Goal: Task Accomplishment & Management: Manage account settings

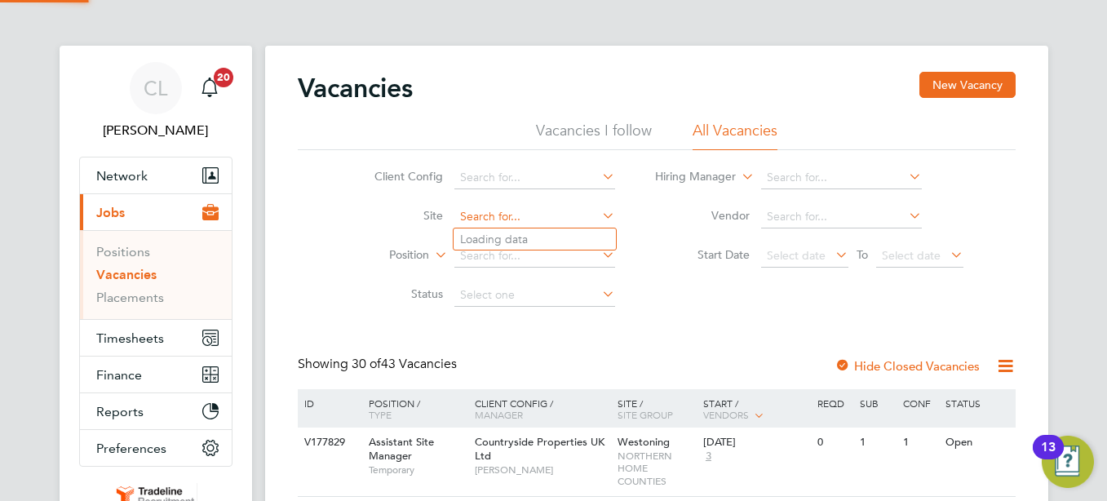
click at [483, 215] on input at bounding box center [534, 217] width 161 height 23
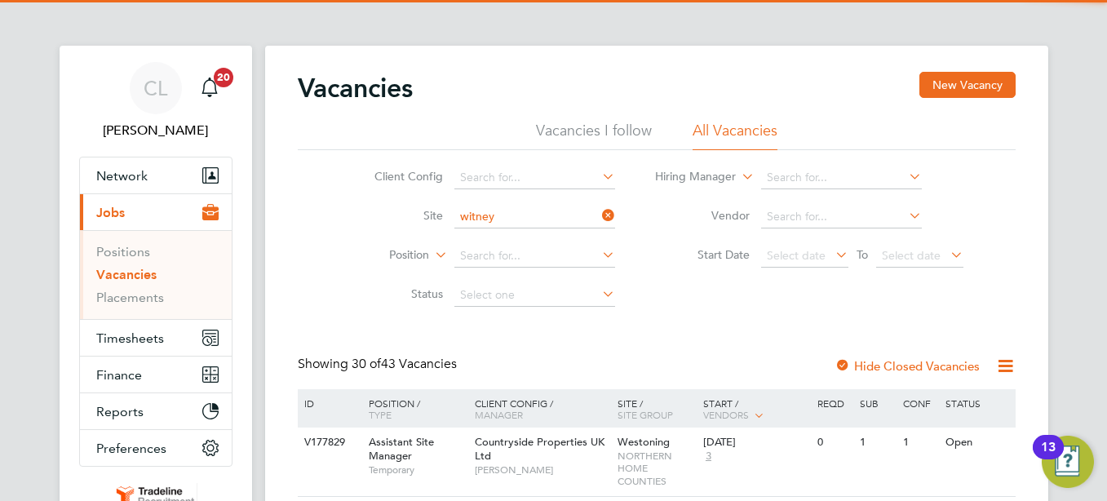
click at [517, 241] on li "Witney 2" at bounding box center [535, 239] width 162 height 22
type input "Witney 2"
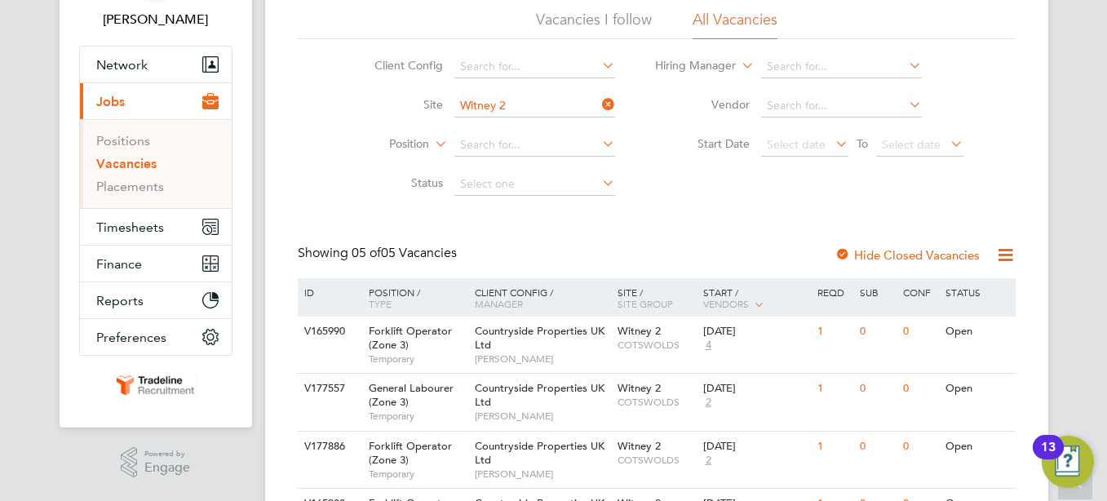
scroll to position [109, 0]
click at [599, 105] on icon at bounding box center [599, 106] width 0 height 23
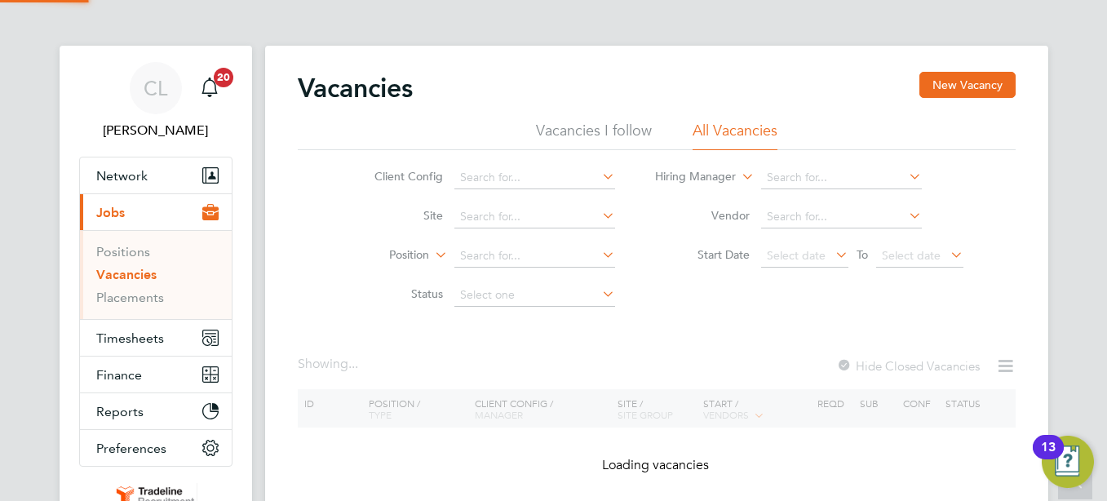
click at [541, 114] on div "Vacancies New Vacancy" at bounding box center [657, 96] width 718 height 49
drag, startPoint x: 507, startPoint y: 219, endPoint x: 519, endPoint y: 227, distance: 14.0
click at [507, 219] on input at bounding box center [534, 217] width 161 height 23
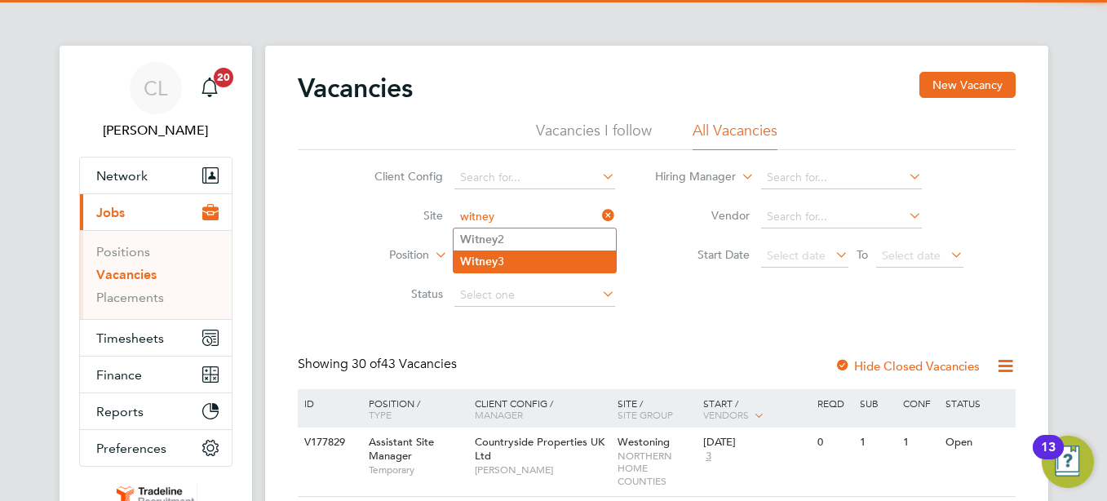
click at [527, 250] on li "Witney 3" at bounding box center [535, 261] width 162 height 22
type input "Witney 3"
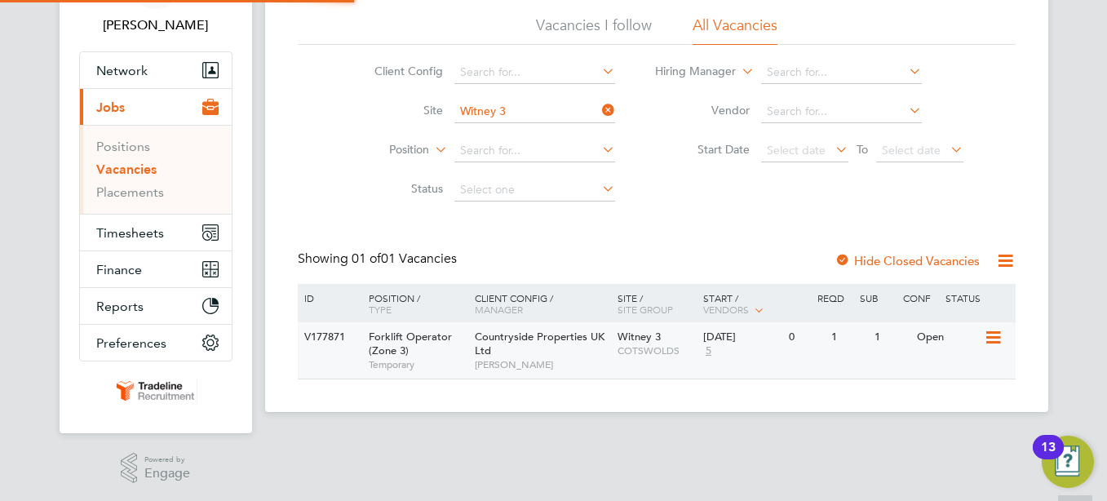
scroll to position [108, 0]
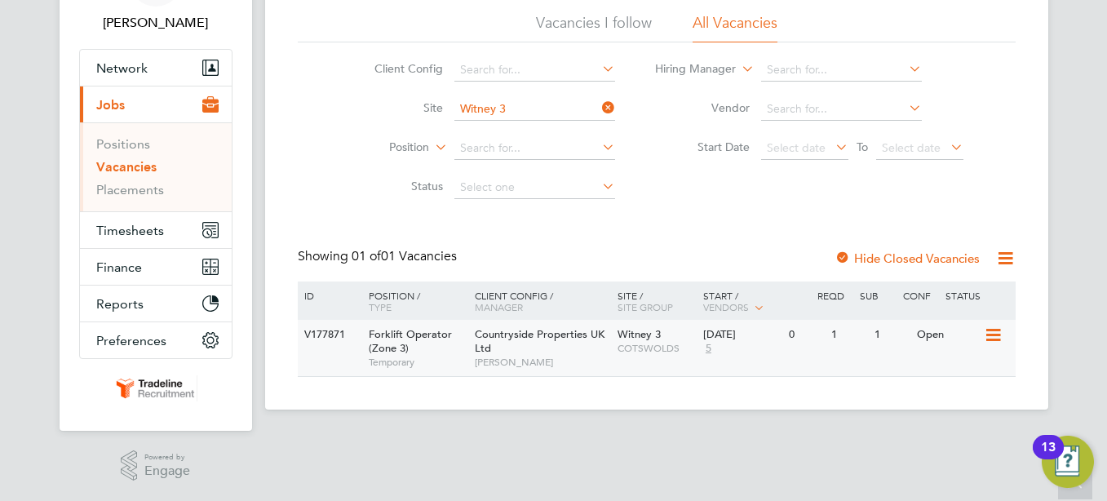
click at [793, 359] on div "V177871 Forklift Operator (Zone 3) Temporary Countryside Properties UK Ltd Paul…" at bounding box center [657, 348] width 718 height 56
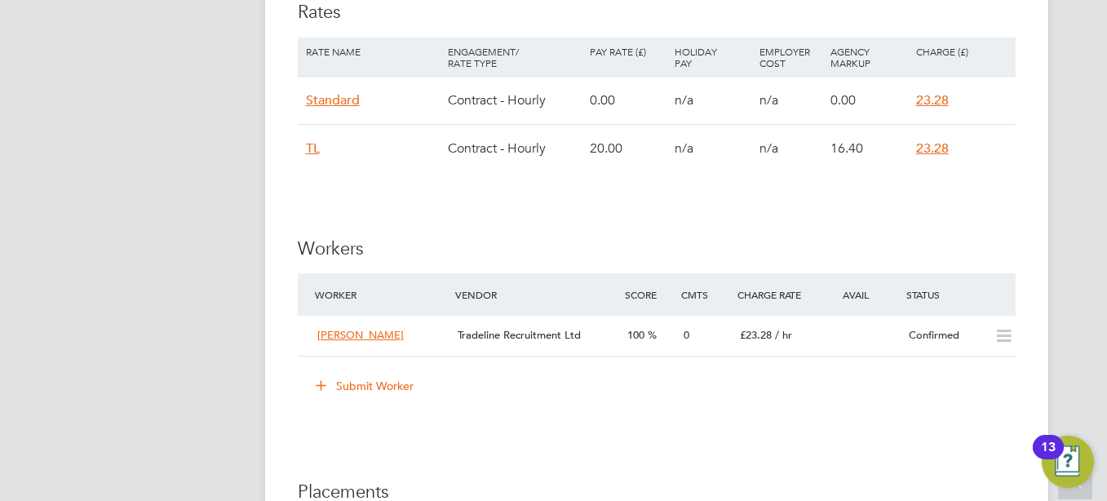
scroll to position [1142, 0]
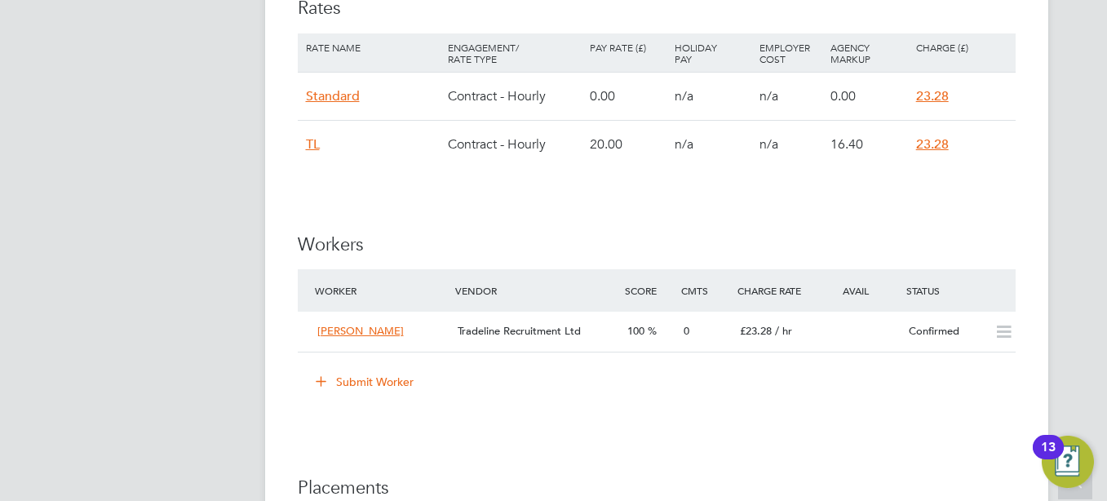
click at [379, 385] on button "Submit Worker" at bounding box center [365, 382] width 122 height 26
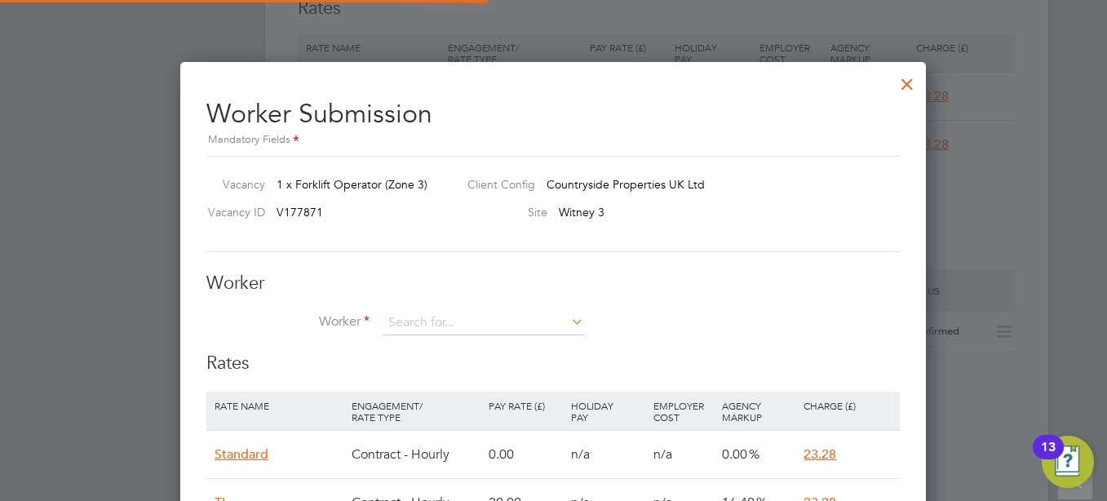
scroll to position [8, 8]
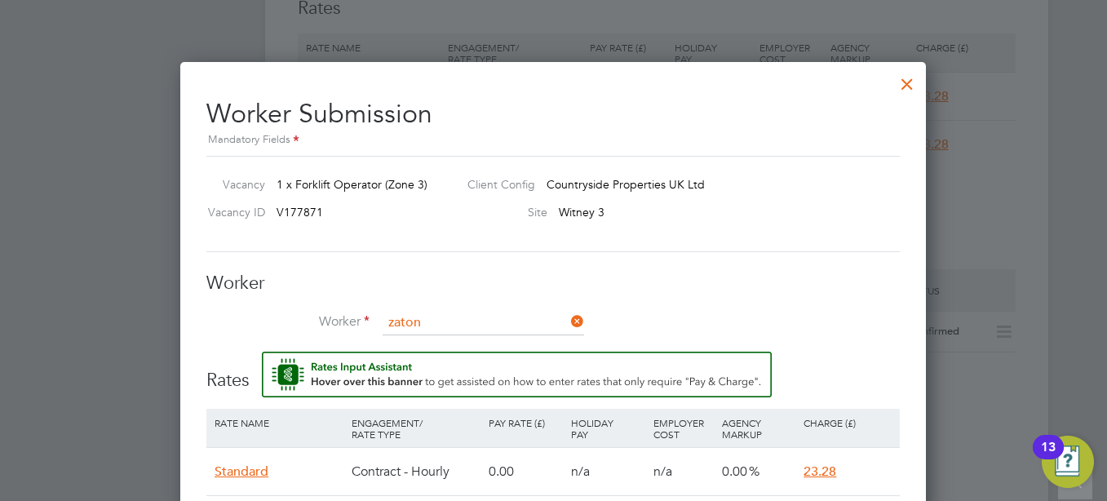
click at [482, 348] on b "Zaton" at bounding box center [498, 346] width 32 height 14
type input "[PERSON_NAME] (tljz)"
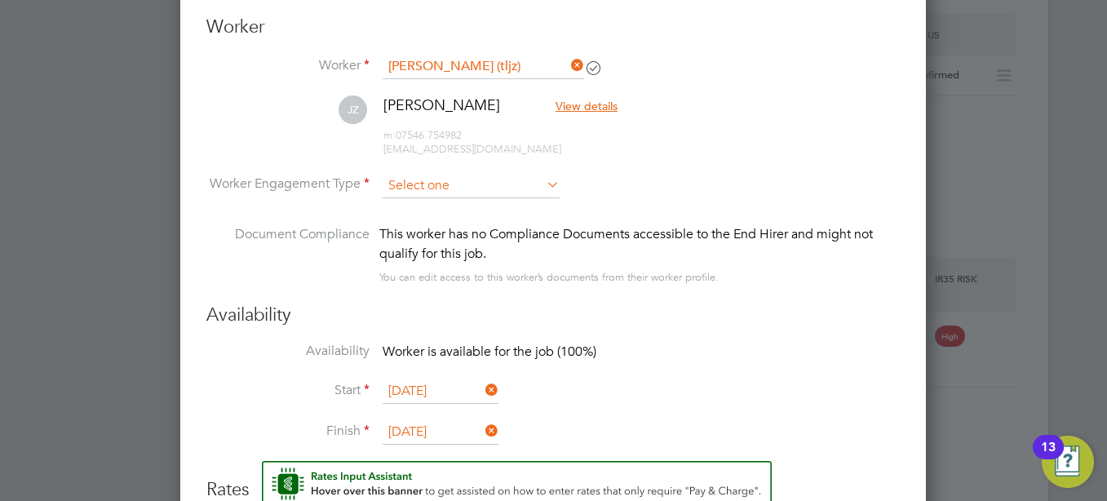
click at [492, 176] on input at bounding box center [471, 186] width 177 height 24
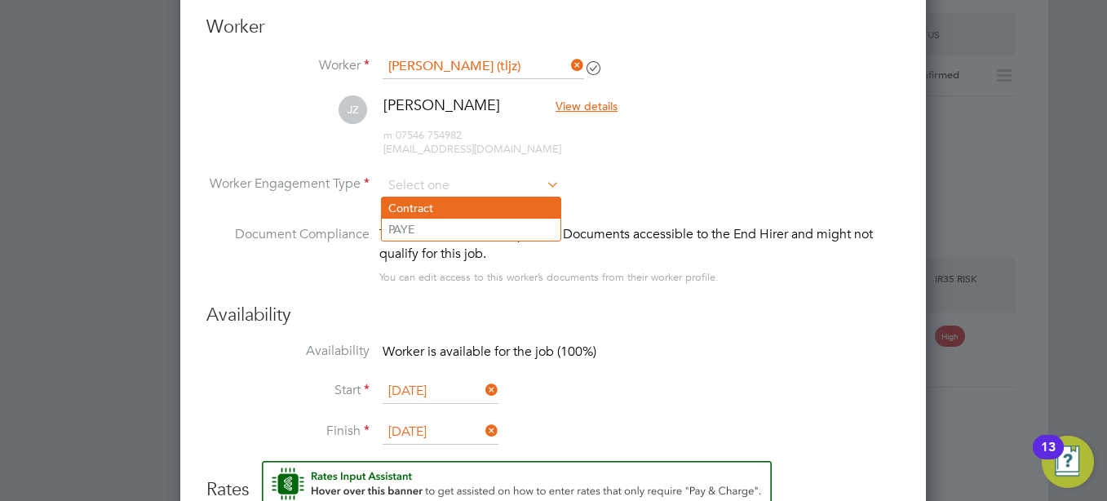
click at [432, 210] on li "Contract" at bounding box center [471, 207] width 179 height 21
type input "Contract"
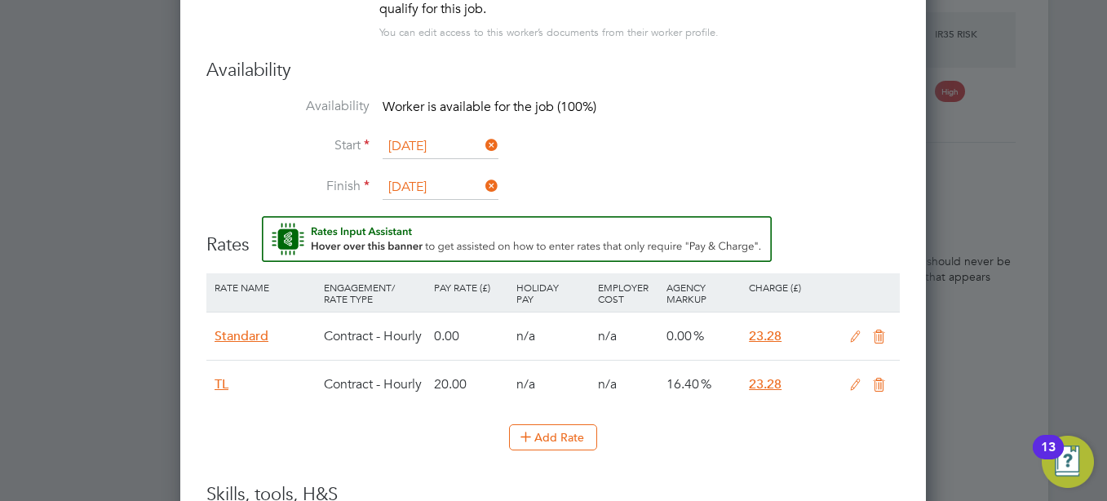
click at [396, 144] on input "[DATE]" at bounding box center [441, 147] width 116 height 24
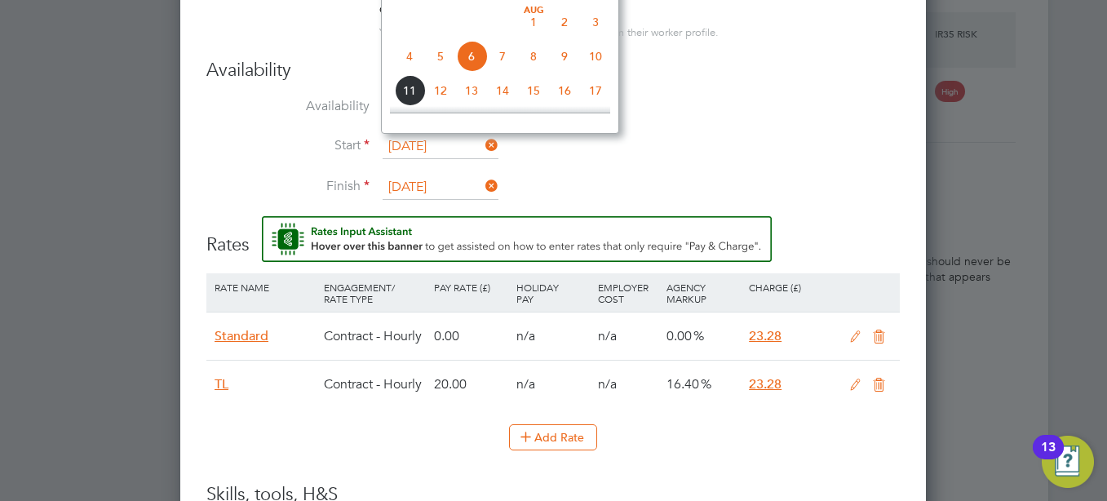
click at [498, 69] on span "7" at bounding box center [502, 56] width 31 height 31
type input "[DATE]"
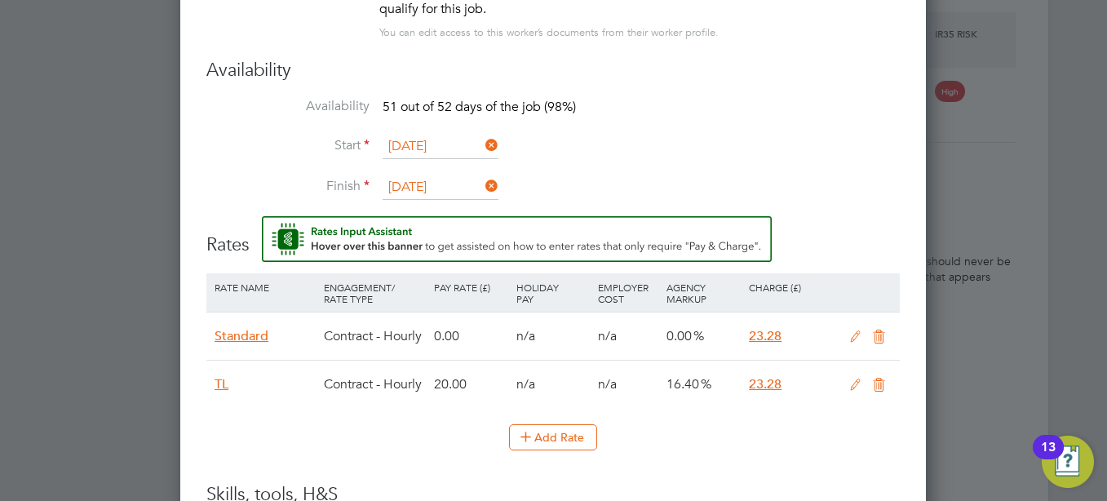
click at [308, 437] on div "Add Rate" at bounding box center [552, 437] width 693 height 26
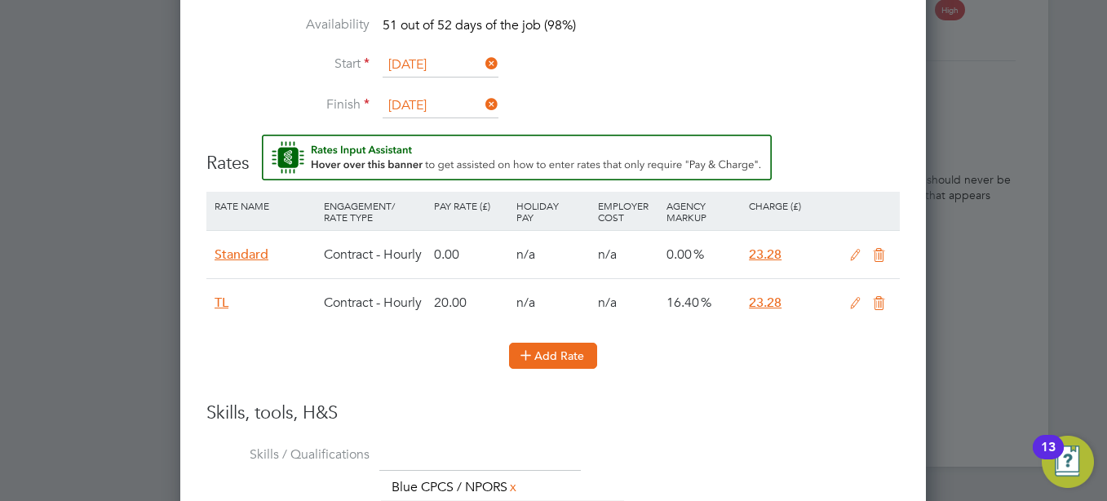
click at [532, 360] on icon at bounding box center [526, 354] width 12 height 12
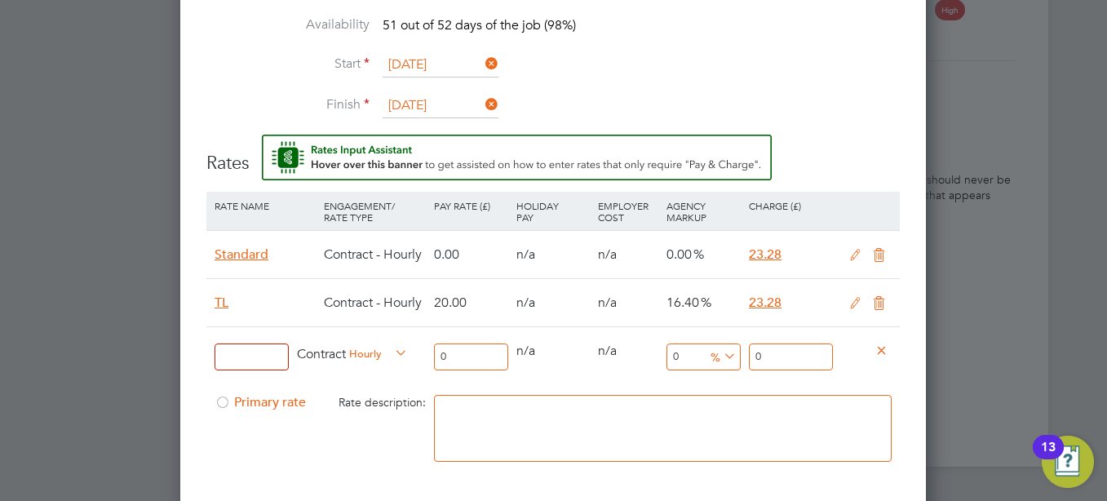
click at [223, 363] on input at bounding box center [252, 356] width 74 height 27
type input "TL"
drag, startPoint x: 481, startPoint y: 358, endPoint x: 234, endPoint y: 362, distance: 247.2
click at [204, 358] on div "Worker Submission Mandatory Fields Vacancy 1 x Forklift Operator (Zone 3) Clien…" at bounding box center [553, 296] width 746 height 1632
type input "2"
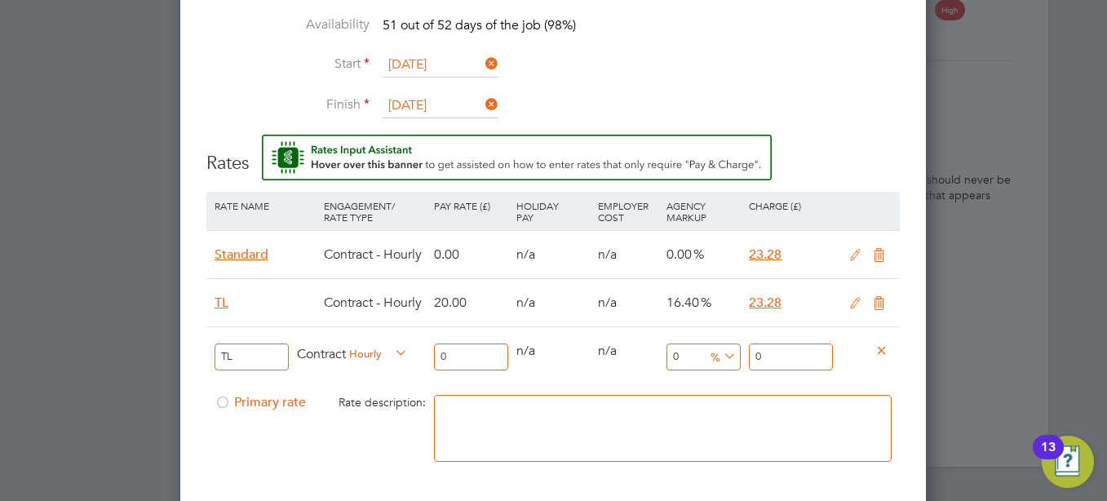
type input "2"
type input "21"
drag, startPoint x: 800, startPoint y: 358, endPoint x: 1060, endPoint y: 339, distance: 260.1
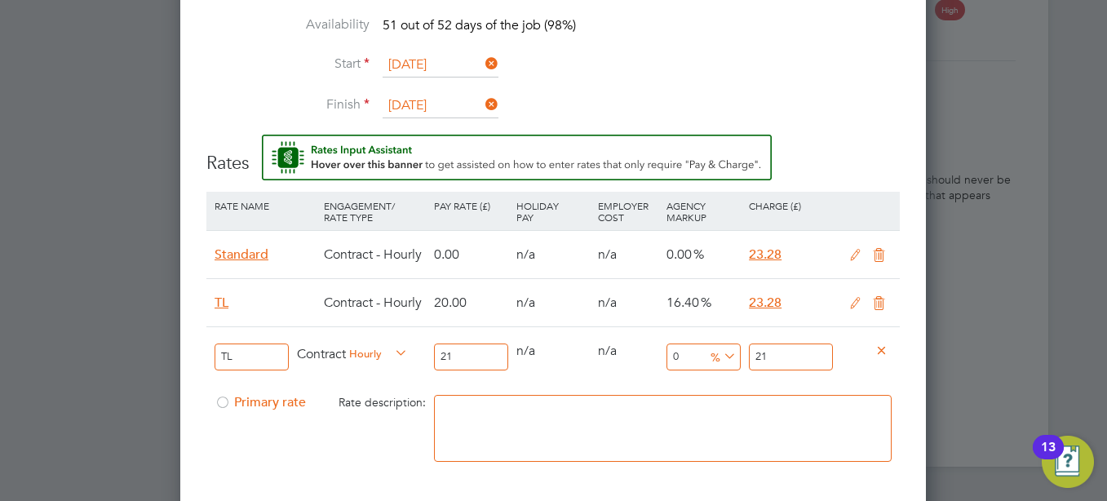
click at [677, 361] on div "TL Contract Hourly 21 0 n/a 0 n/a 0 0 % 21" at bounding box center [552, 356] width 693 height 60
type input "-90.47619047619048"
type input "2"
type input "9.523809523809524"
type input "23"
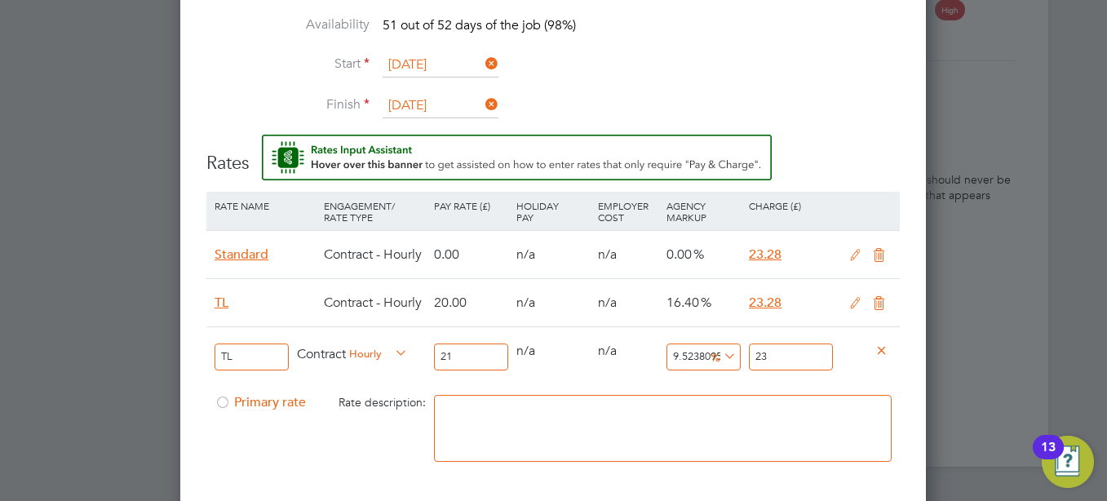
type input "10.476190476190476"
type input "23.2"
type input "10.857142857142858"
type input "23.28"
click at [328, 448] on div "Primary rate Rate description:" at bounding box center [552, 437] width 693 height 100
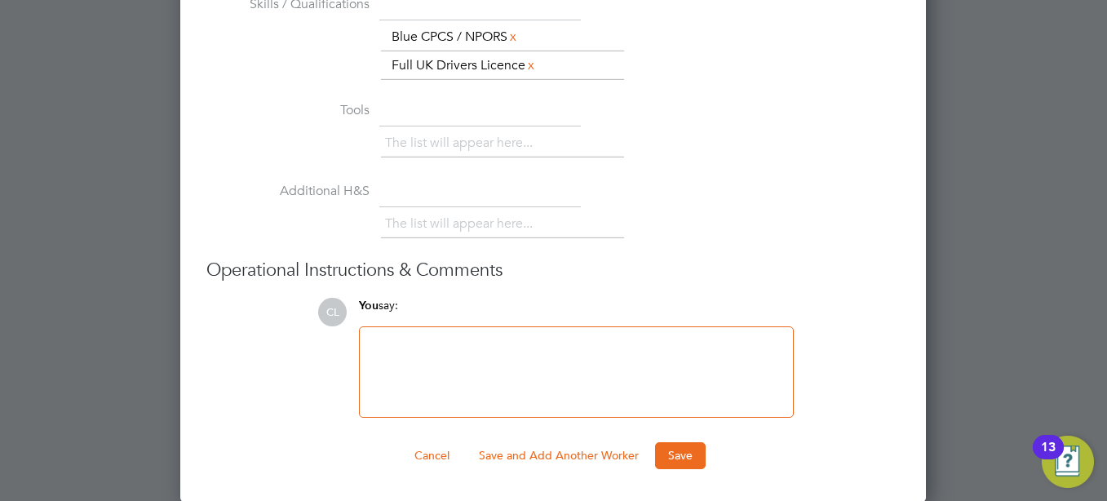
click at [689, 467] on button "Save" at bounding box center [680, 455] width 51 height 26
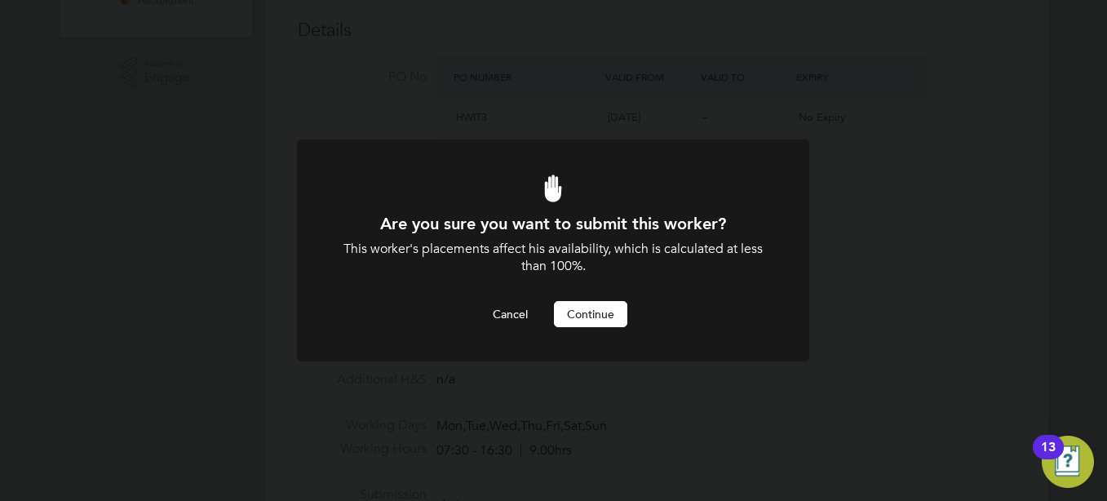
click at [593, 318] on button "Continue" at bounding box center [590, 314] width 73 height 26
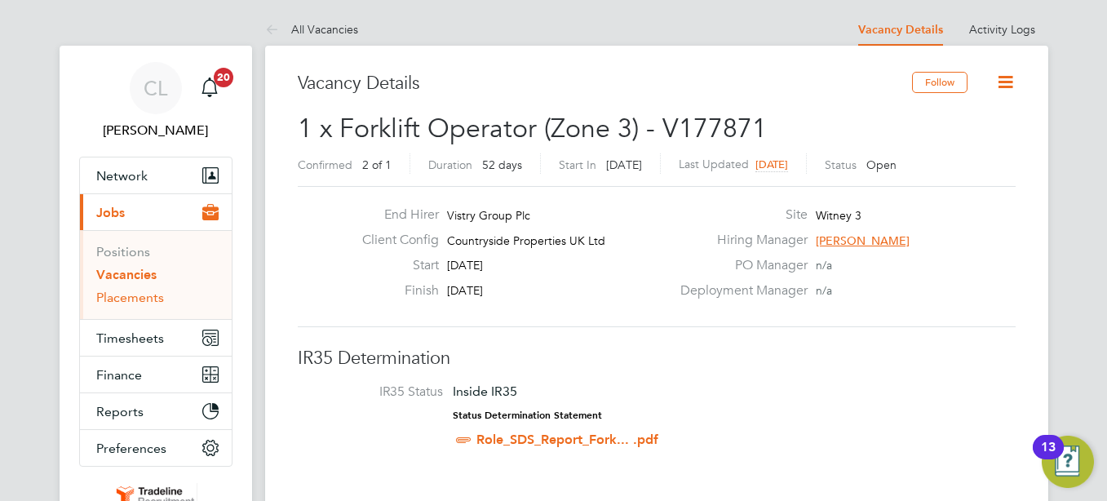
click at [117, 298] on link "Placements" at bounding box center [130, 297] width 68 height 15
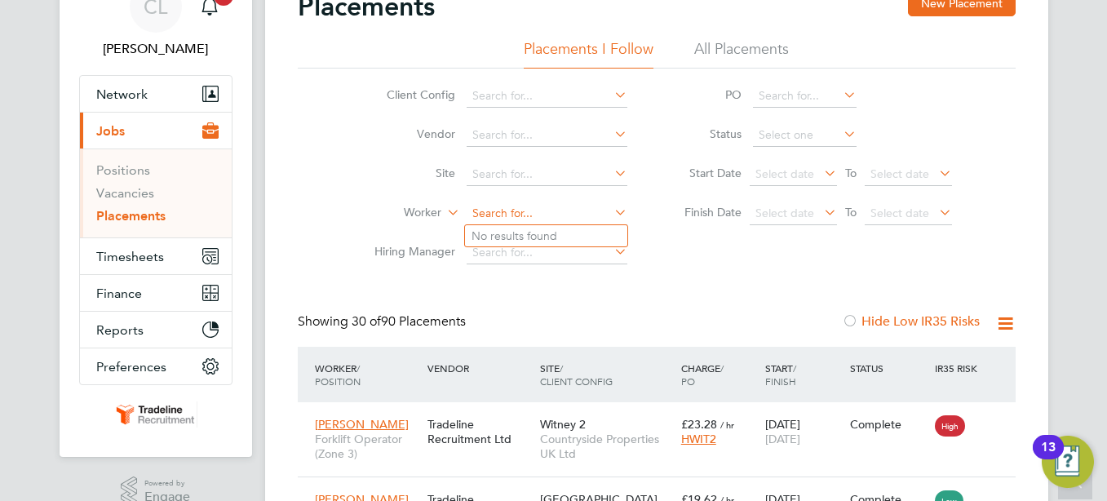
click at [506, 206] on input at bounding box center [547, 213] width 161 height 23
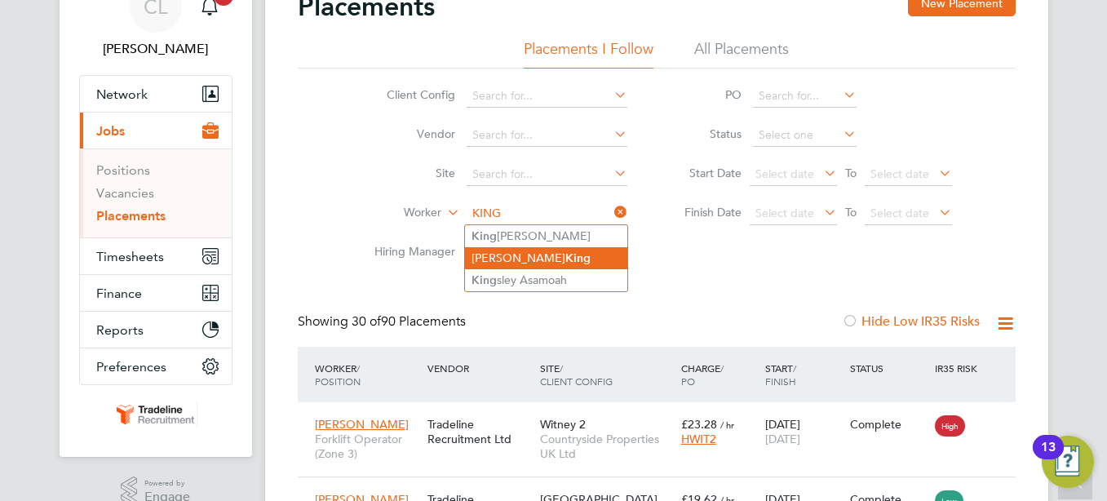
click at [565, 261] on b "King" at bounding box center [577, 258] width 25 height 14
type input "[PERSON_NAME]"
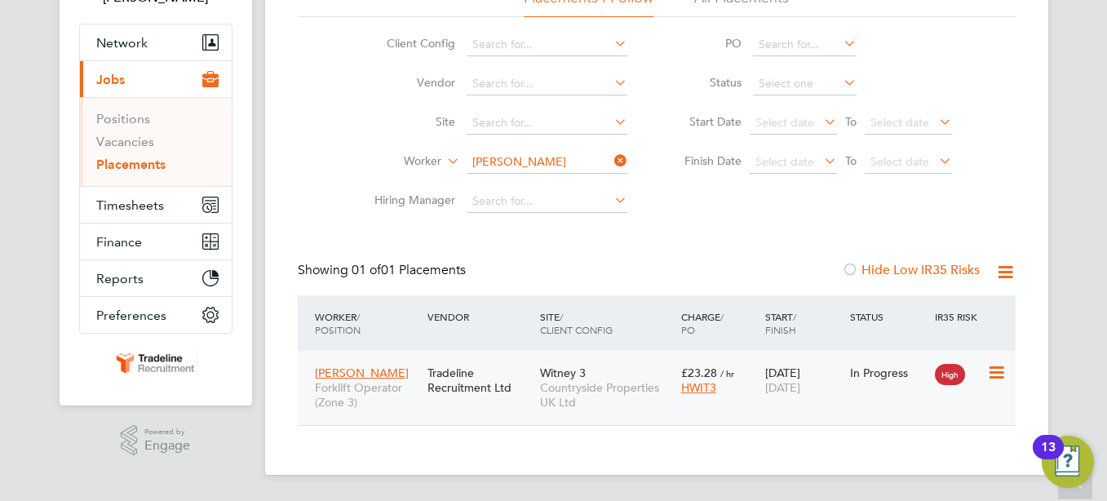
click at [996, 376] on icon at bounding box center [995, 373] width 16 height 20
click at [617, 276] on div "Showing 01 of 01 Placements Hide Low IR35 Risks" at bounding box center [657, 278] width 718 height 33
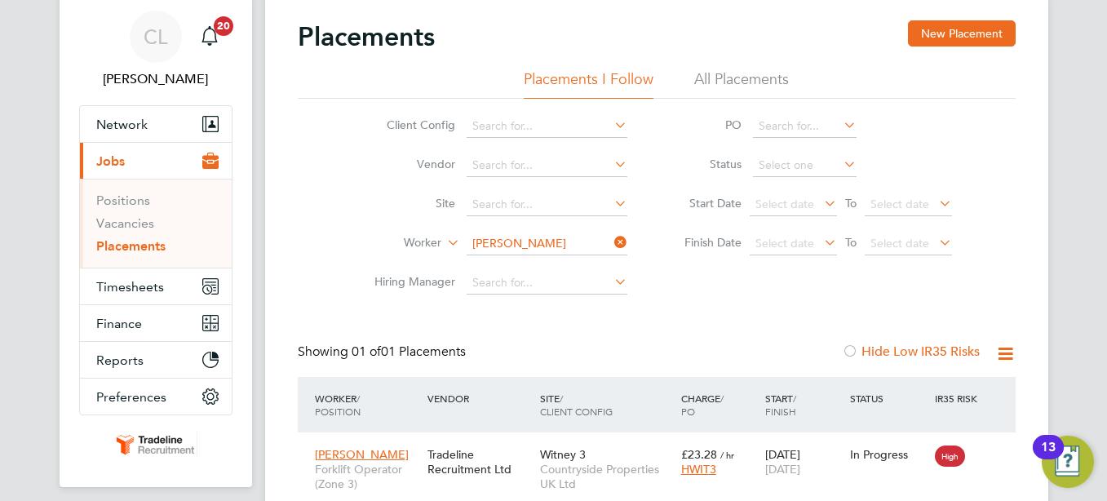
click at [611, 241] on icon at bounding box center [611, 242] width 0 height 23
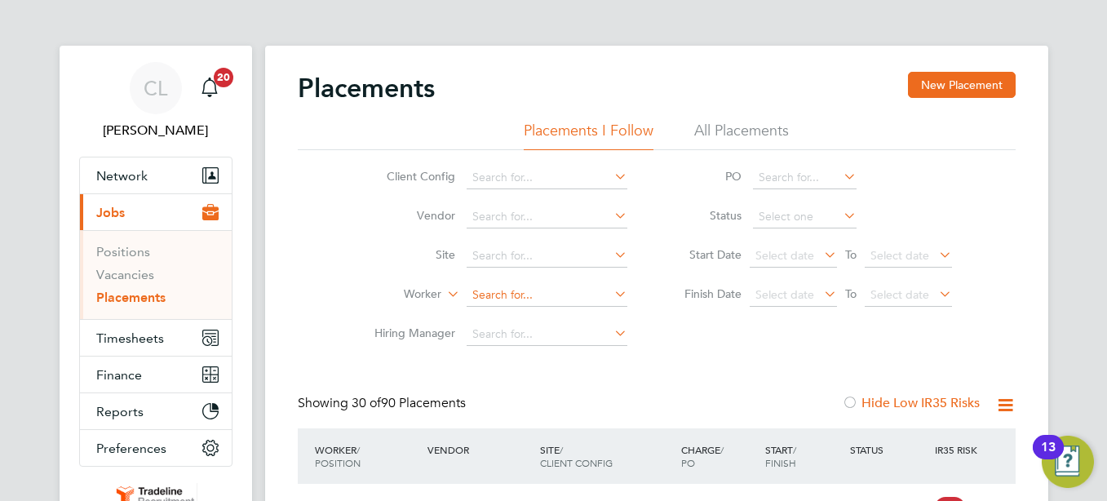
click at [516, 294] on input at bounding box center [547, 295] width 161 height 23
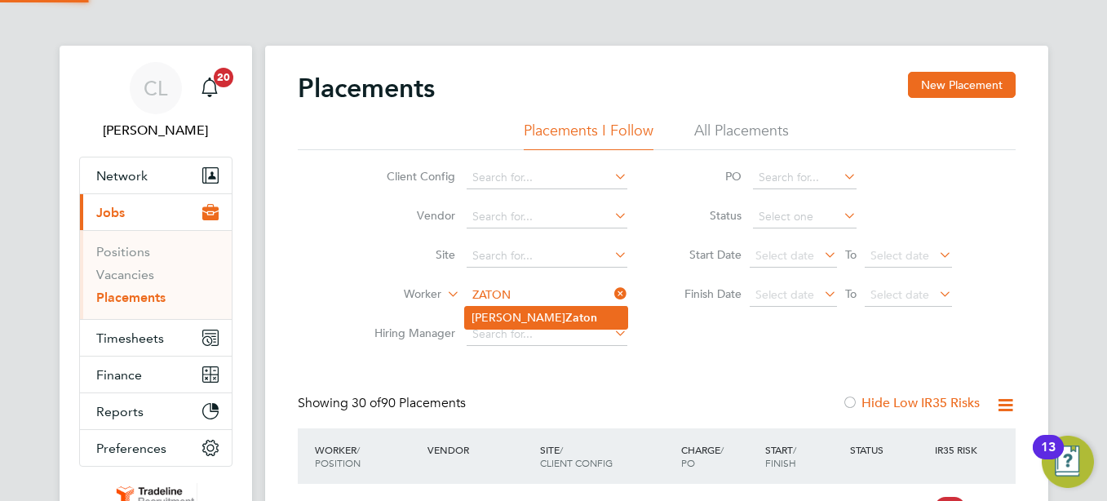
click at [547, 320] on li "[PERSON_NAME]" at bounding box center [546, 318] width 162 height 22
type input "[PERSON_NAME]"
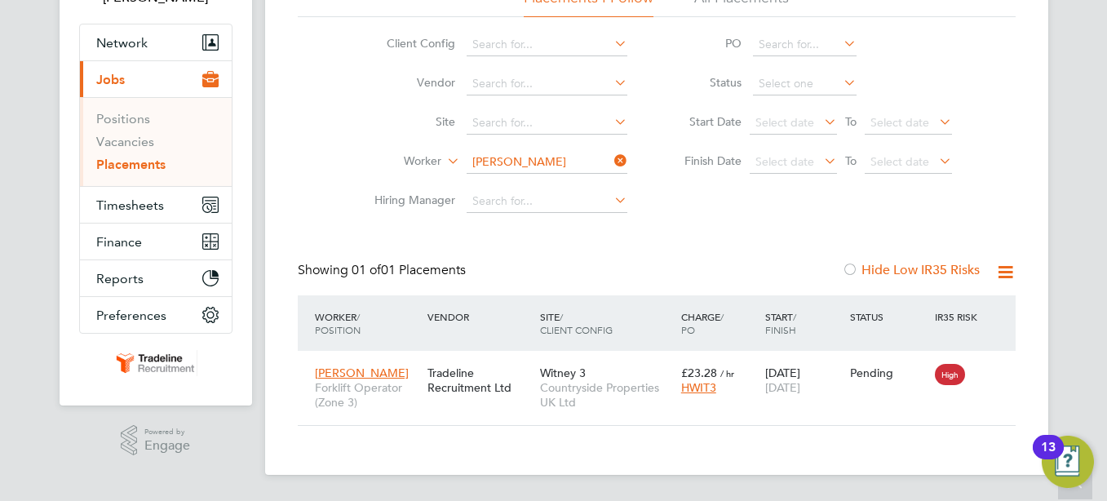
drag, startPoint x: 996, startPoint y: 374, endPoint x: 944, endPoint y: 396, distance: 57.0
click at [1015, 374] on icon at bounding box center [1023, 373] width 16 height 20
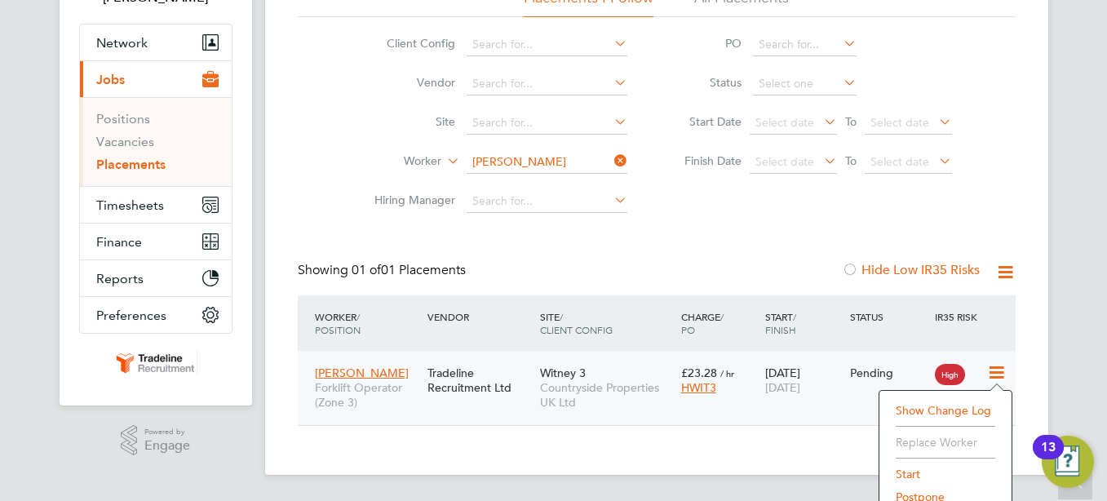
click at [904, 471] on li "Start" at bounding box center [945, 473] width 116 height 23
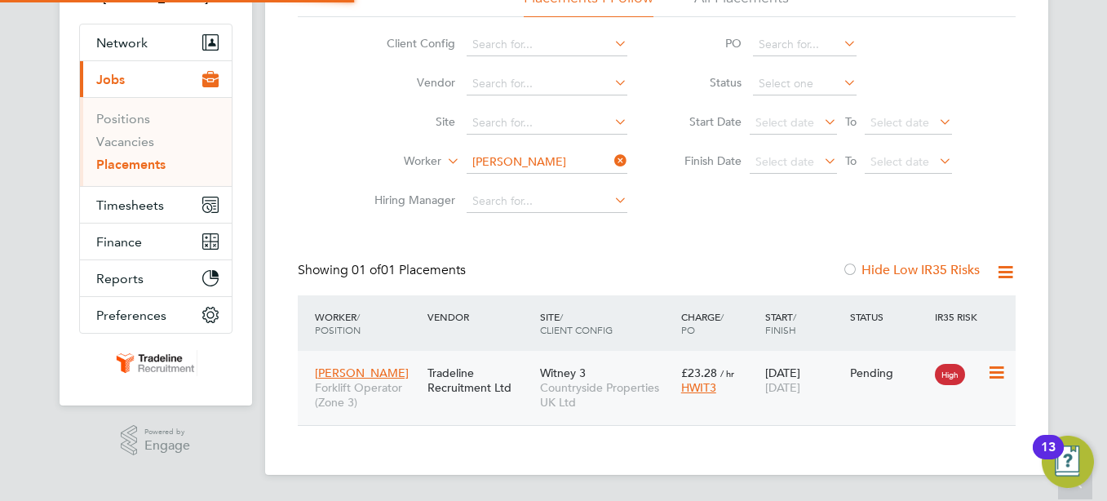
type input "[PERSON_NAME]"
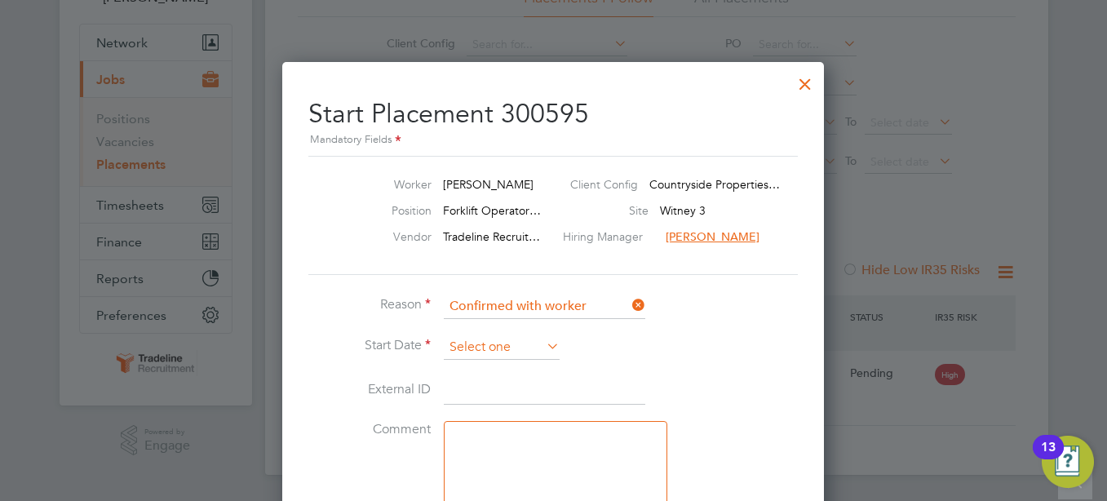
click at [505, 354] on input at bounding box center [502, 347] width 116 height 24
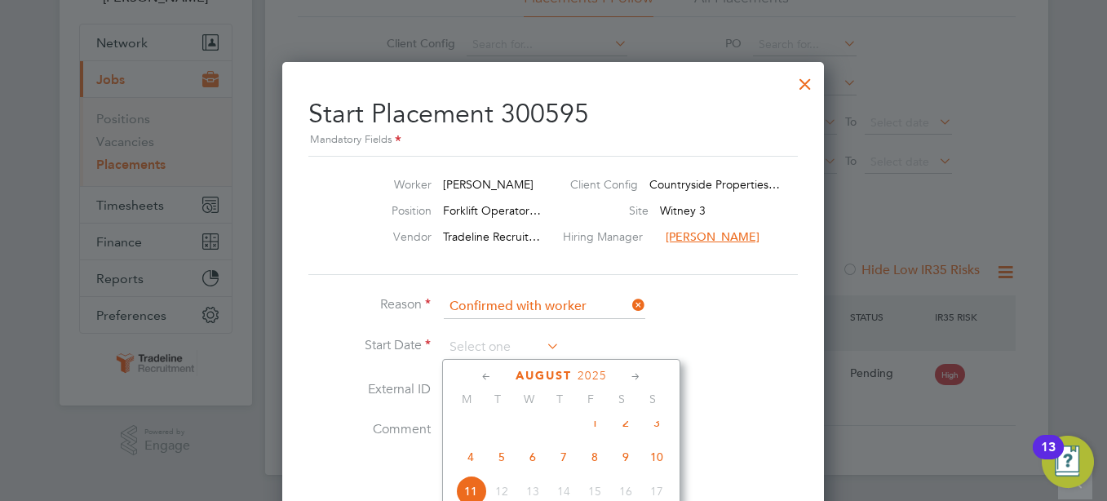
click at [560, 467] on span "7" at bounding box center [563, 456] width 31 height 31
type input "[DATE]"
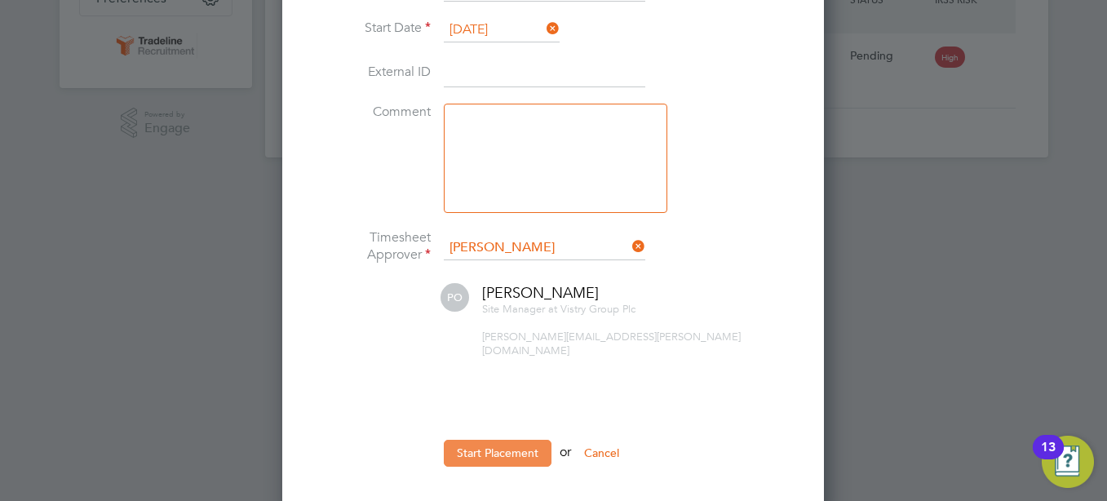
click at [498, 440] on button "Start Placement" at bounding box center [498, 453] width 108 height 26
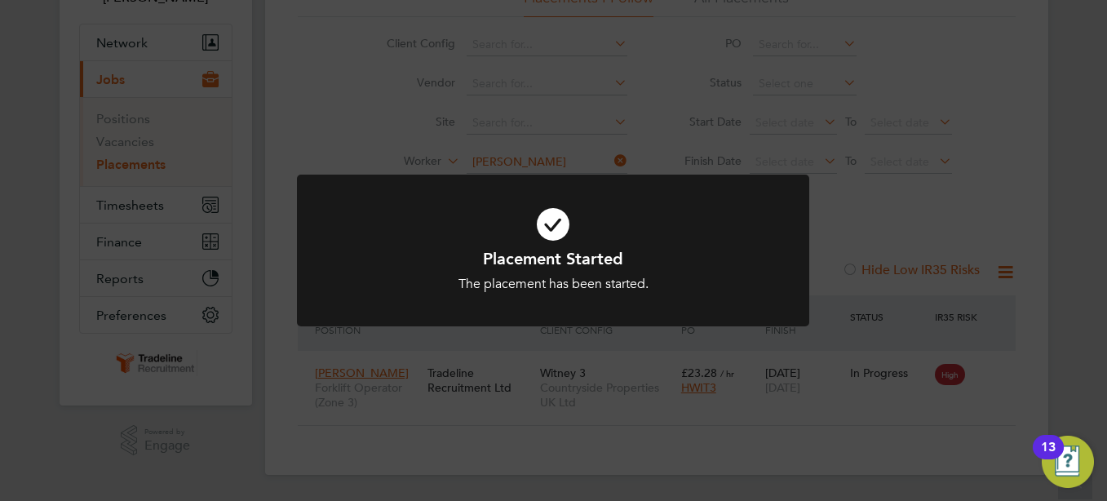
click at [409, 356] on div "Placement Started The placement has been started. Cancel Okay" at bounding box center [553, 250] width 1107 height 501
